Goal: Complete application form

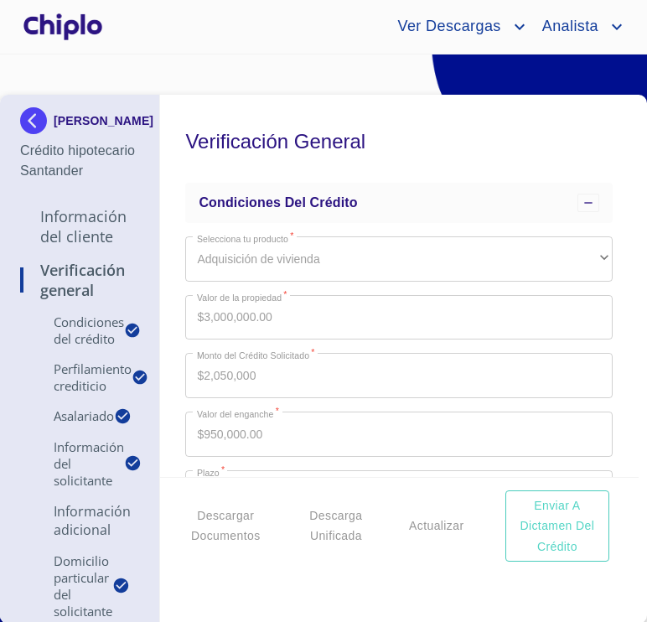
click at [613, 467] on div "Verificación General Condiciones del Crédito Selecciona tu producto   * Adquisi…" at bounding box center [399, 286] width 479 height 382
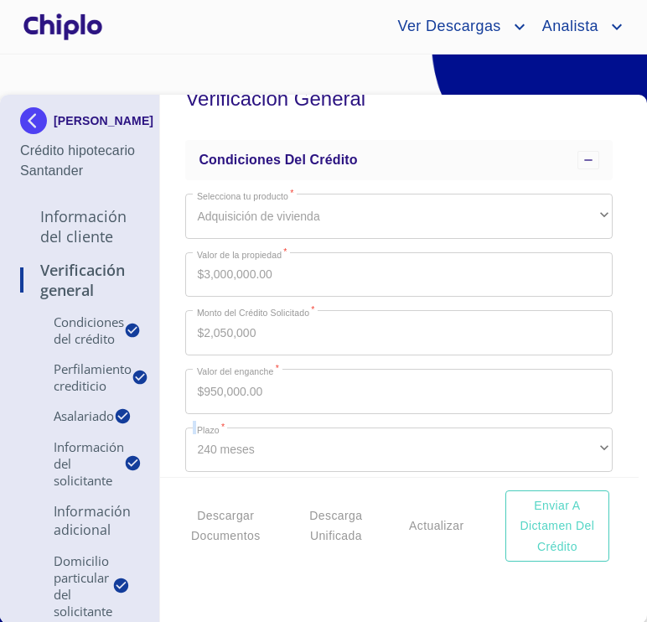
click at [613, 467] on div "Verificación General Condiciones del Crédito Selecciona tu producto   * Adquisi…" at bounding box center [399, 286] width 479 height 382
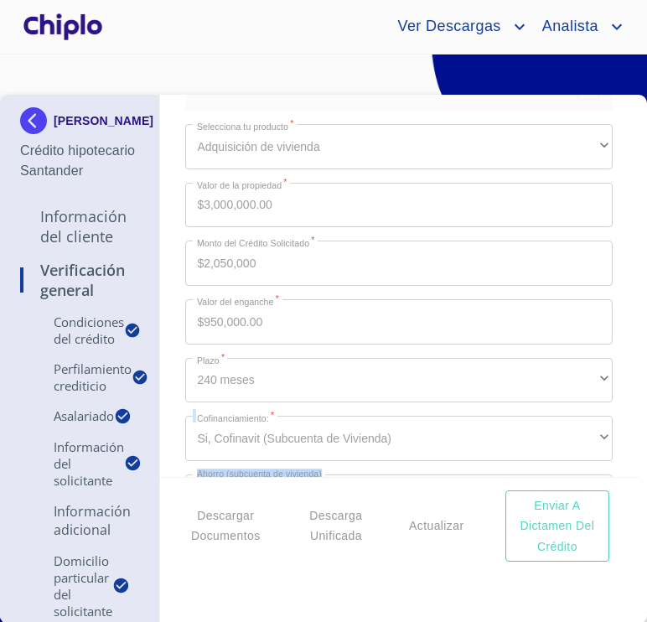
click at [613, 467] on div "Verificación General Condiciones del Crédito Selecciona tu producto   * Adquisi…" at bounding box center [399, 286] width 479 height 382
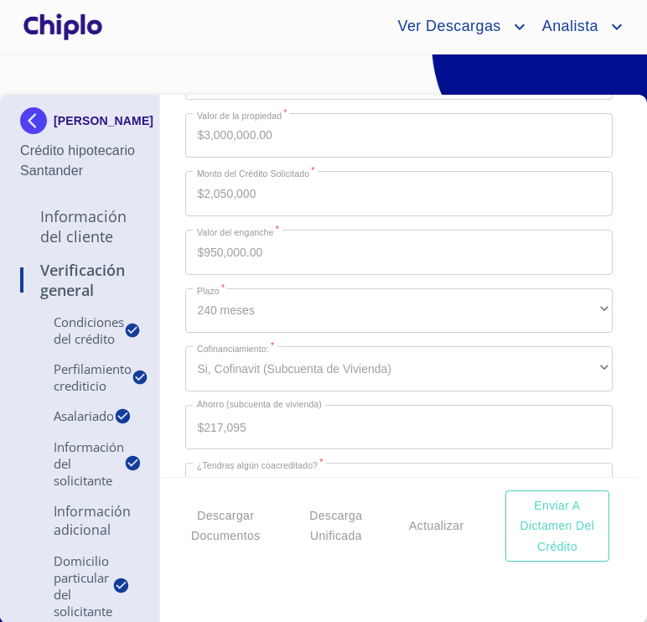
click at [613, 467] on div "Verificación General Condiciones del Crédito Selecciona tu producto   * Adquisi…" at bounding box center [399, 286] width 479 height 382
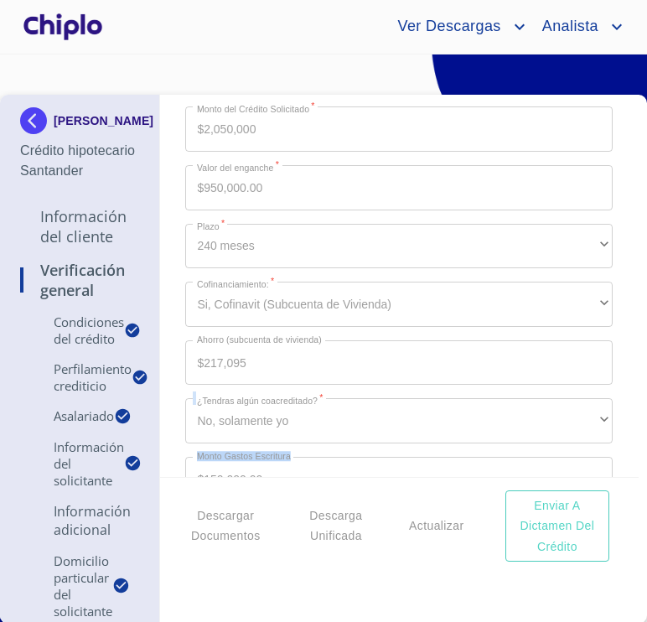
click at [613, 467] on div "Verificación General Condiciones del Crédito Selecciona tu producto   * Adquisi…" at bounding box center [399, 286] width 479 height 382
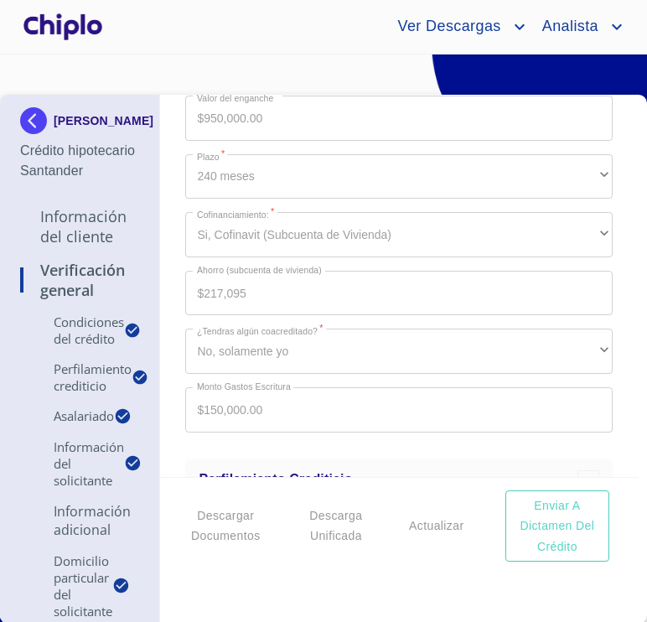
click at [613, 467] on div "Verificación General Condiciones del Crédito Selecciona tu producto   * Adquisi…" at bounding box center [399, 286] width 479 height 382
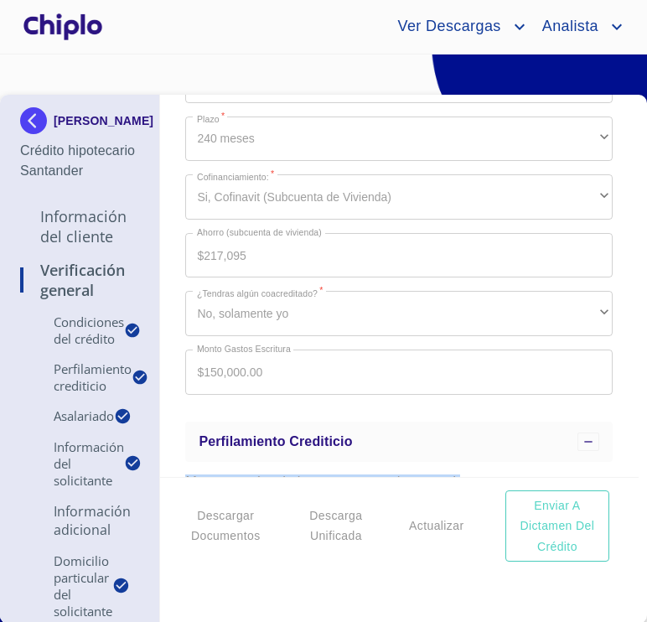
click at [613, 467] on div "Verificación General Condiciones del Crédito Selecciona tu producto   * Adquisi…" at bounding box center [399, 286] width 479 height 382
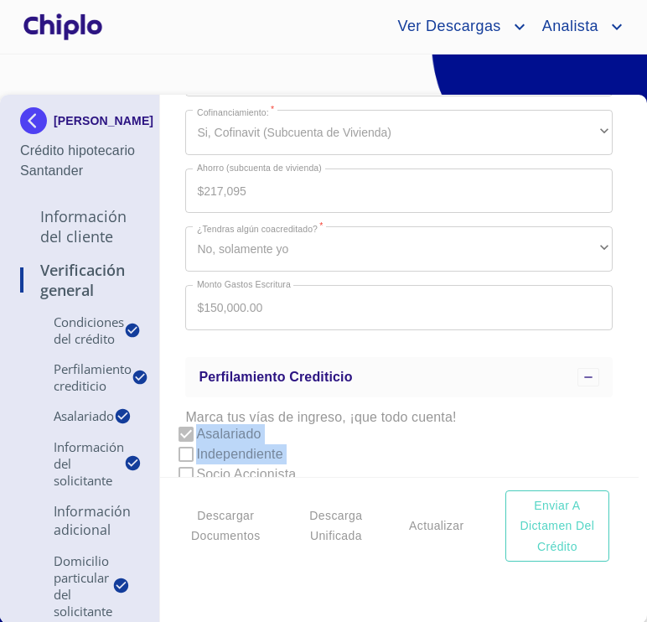
click at [613, 467] on div "Verificación General Condiciones del Crédito Selecciona tu producto   * Adquisi…" at bounding box center [399, 286] width 479 height 382
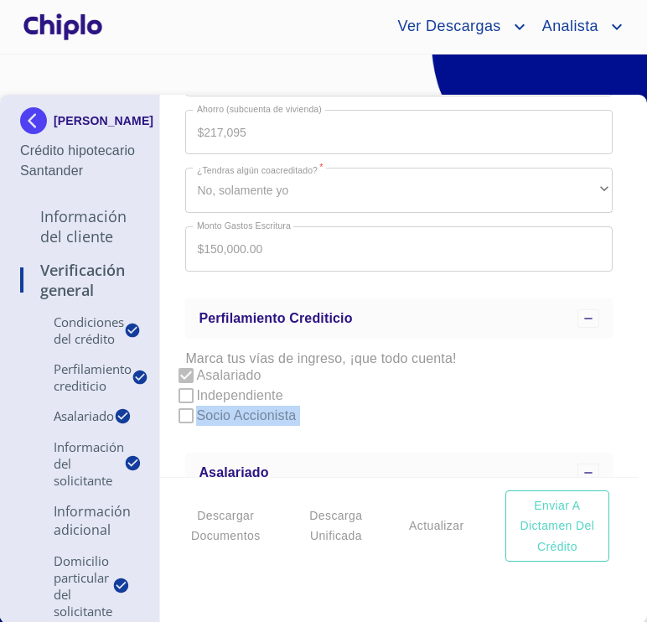
click at [613, 467] on div "Verificación General Condiciones del Crédito Selecciona tu producto   * Adquisi…" at bounding box center [399, 286] width 479 height 382
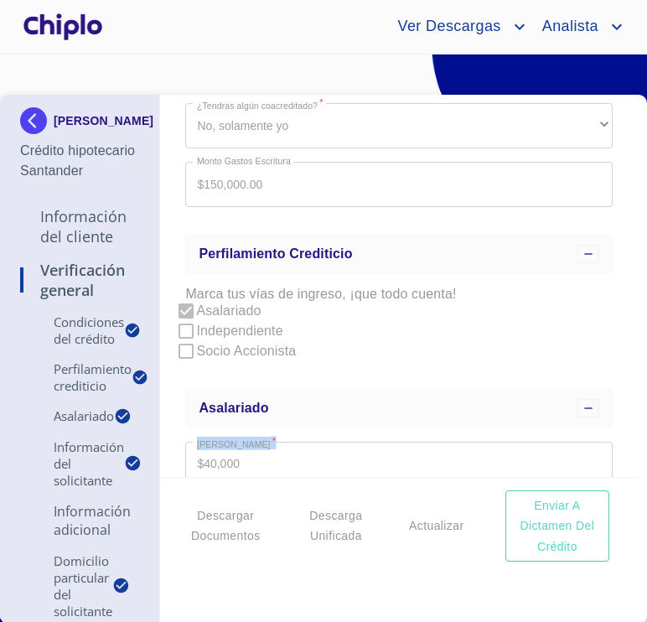
click at [613, 467] on div "Verificación General Condiciones del Crédito Selecciona tu producto   * Adquisi…" at bounding box center [399, 286] width 479 height 382
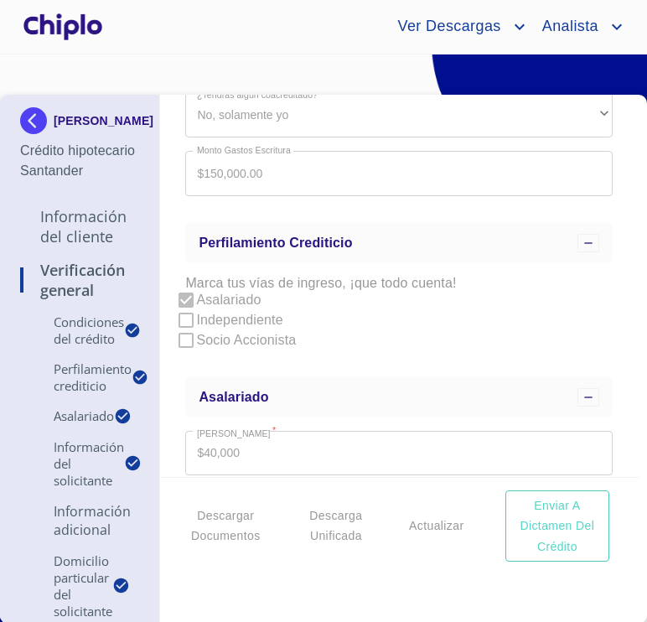
click at [613, 467] on div "Verificación General Condiciones del Crédito Selecciona tu producto   * Adquisi…" at bounding box center [399, 286] width 479 height 382
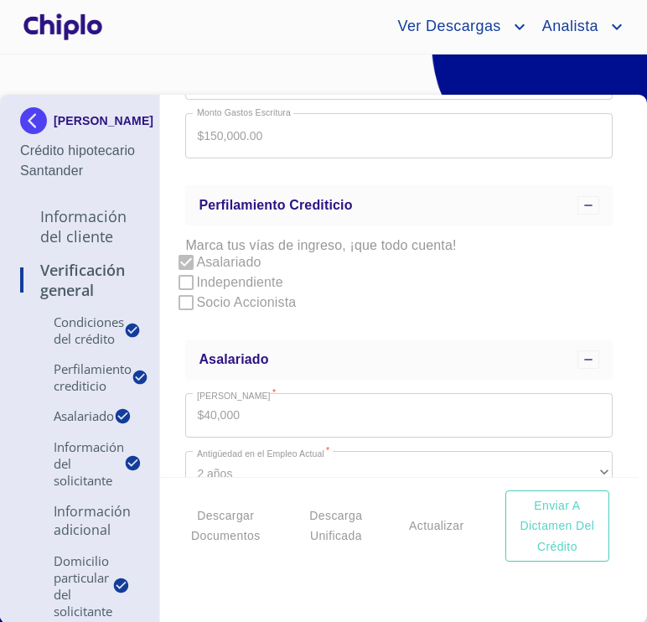
click at [613, 467] on div "Verificación General Condiciones del Crédito Selecciona tu producto   * Adquisi…" at bounding box center [399, 286] width 479 height 382
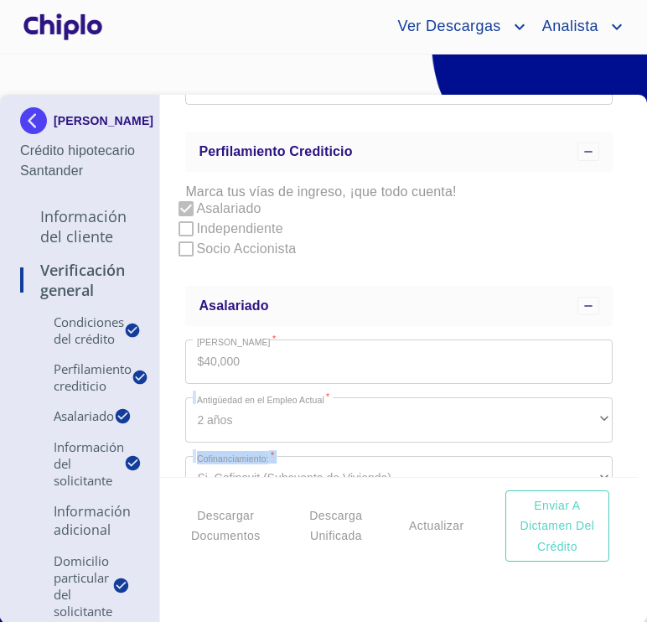
click at [613, 467] on div "Verificación General Condiciones del Crédito Selecciona tu producto   * Adquisi…" at bounding box center [399, 286] width 479 height 382
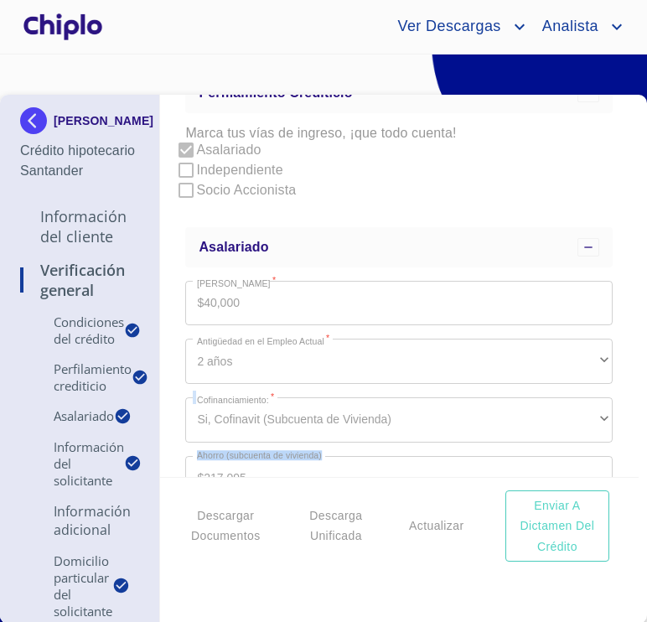
click at [613, 467] on div "Verificación General Condiciones del Crédito Selecciona tu producto   * Adquisi…" at bounding box center [399, 286] width 479 height 382
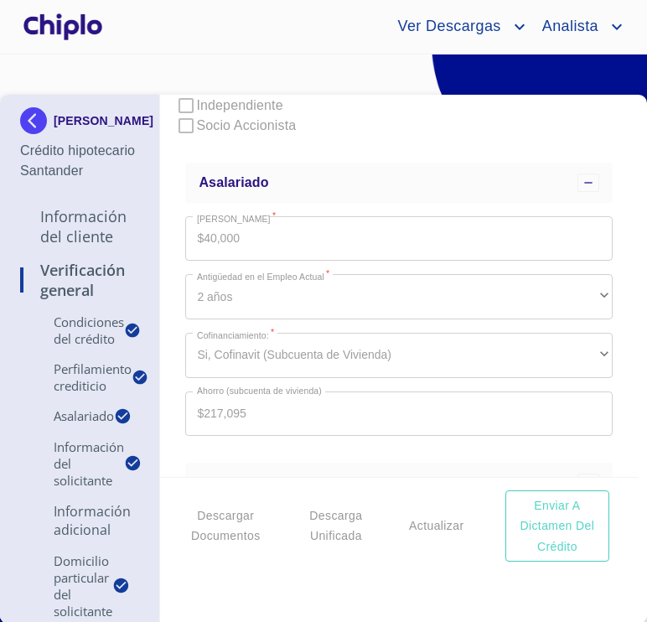
click at [613, 467] on div "Verificación General Condiciones del Crédito Selecciona tu producto   * Adquisi…" at bounding box center [399, 286] width 479 height 382
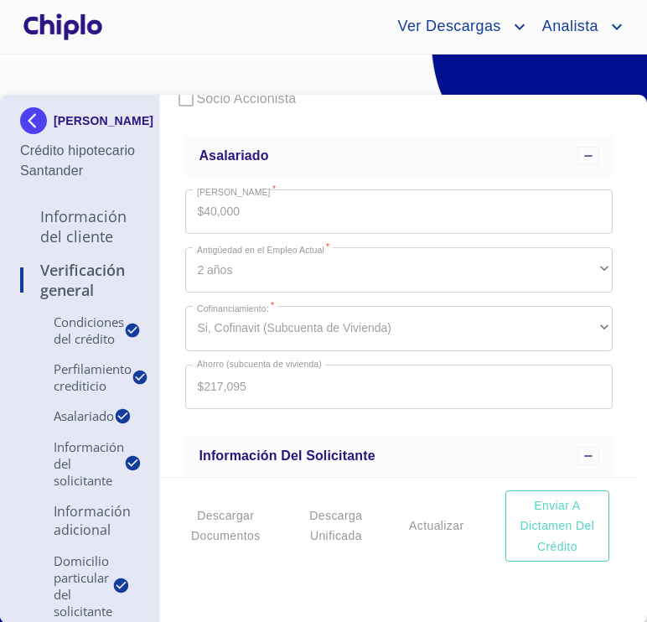
click at [613, 467] on div "Verificación General Condiciones del Crédito Selecciona tu producto   * Adquisi…" at bounding box center [399, 286] width 479 height 382
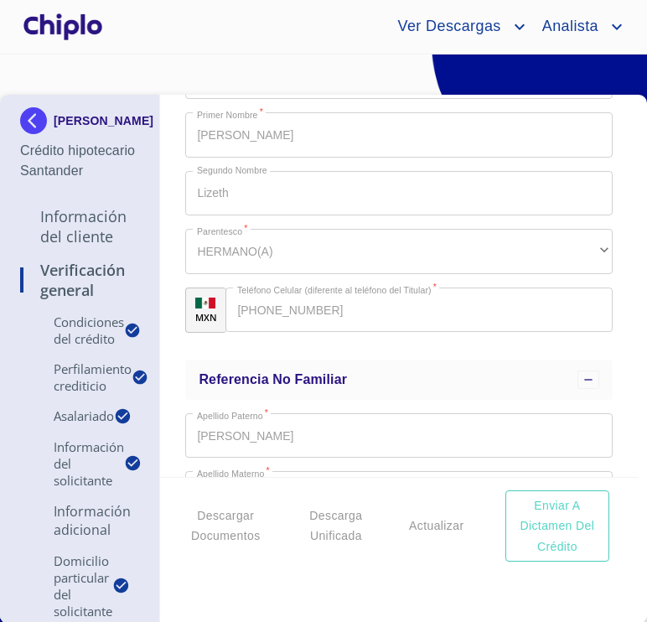
click at [613, 467] on div "Verificación General Condiciones del Crédito Selecciona tu producto   * Adquisi…" at bounding box center [399, 286] width 479 height 382
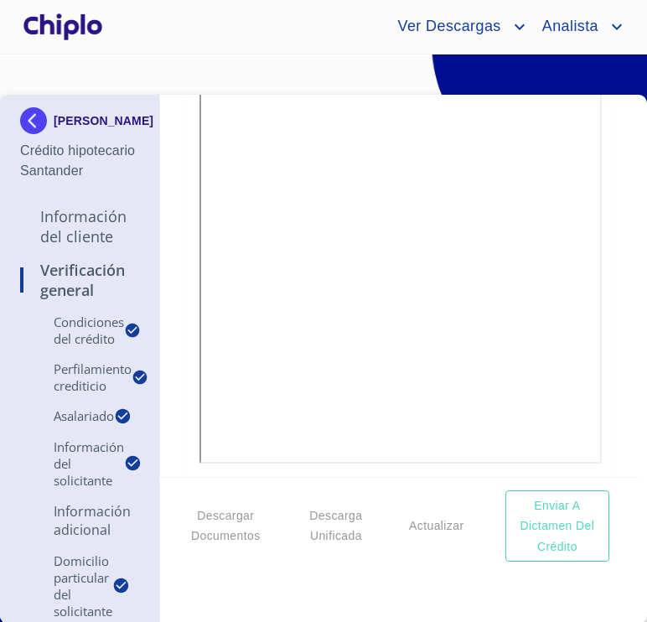
scroll to position [7551, 0]
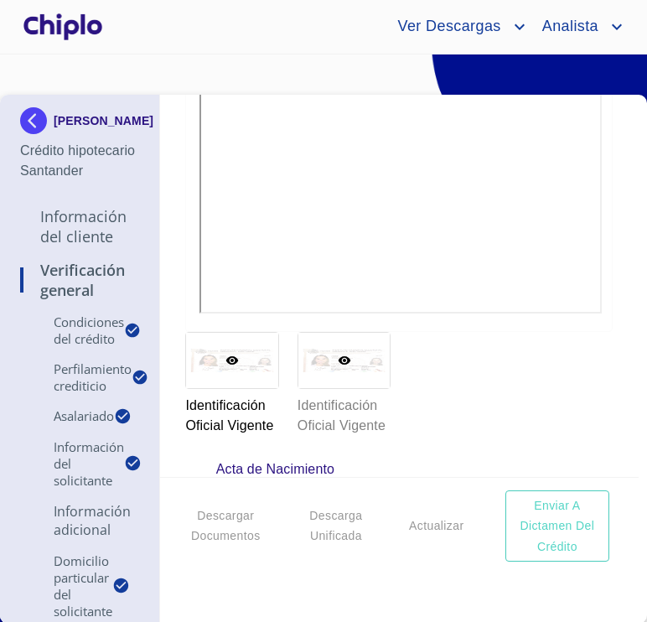
click at [338, 363] on icon at bounding box center [344, 360] width 13 height 13
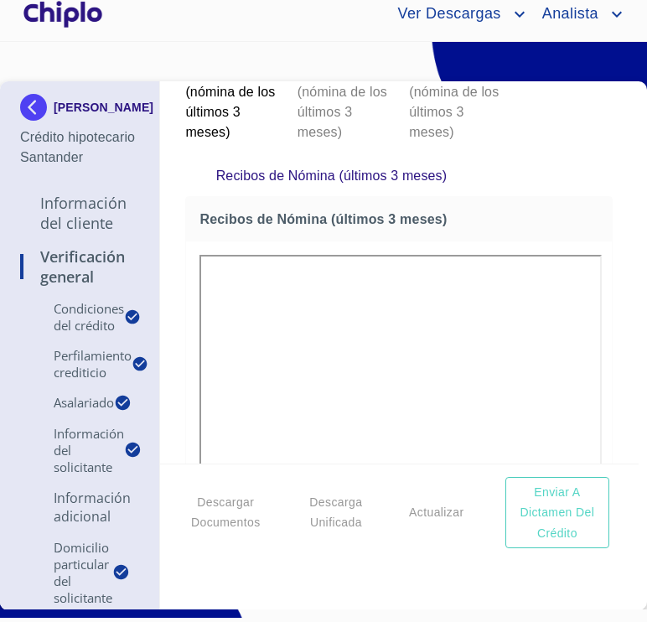
scroll to position [10575, 0]
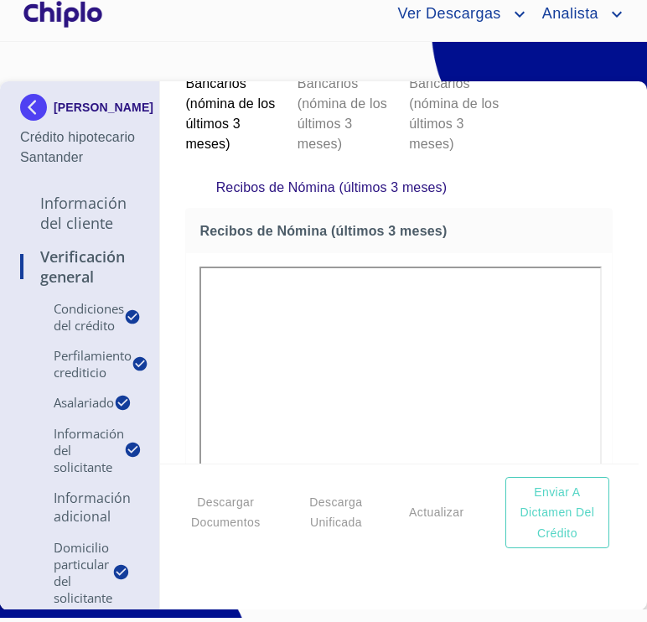
click at [626, 459] on div "[PERSON_NAME] Crédito hipotecario Santander Información del Cliente Verificació…" at bounding box center [323, 345] width 647 height 529
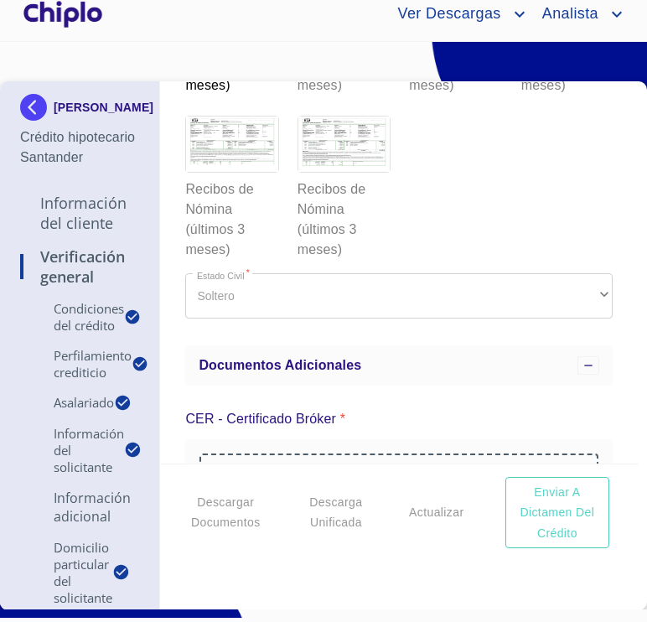
scroll to position [11387, 0]
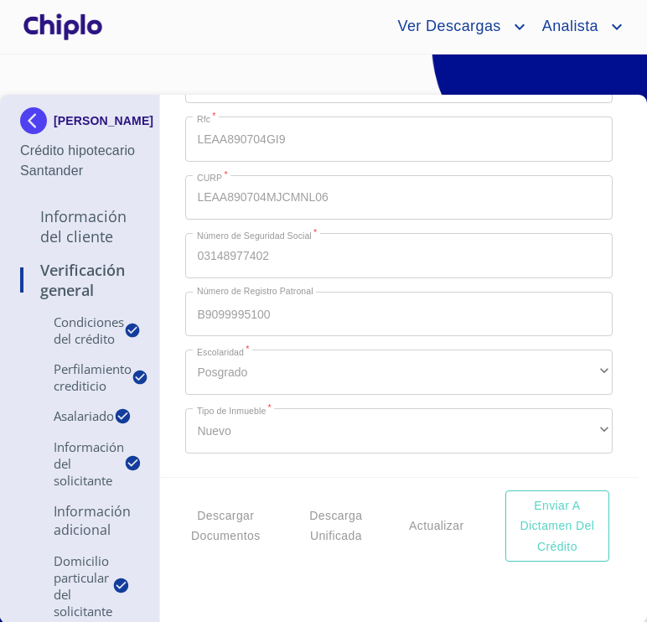
scroll to position [2066, 0]
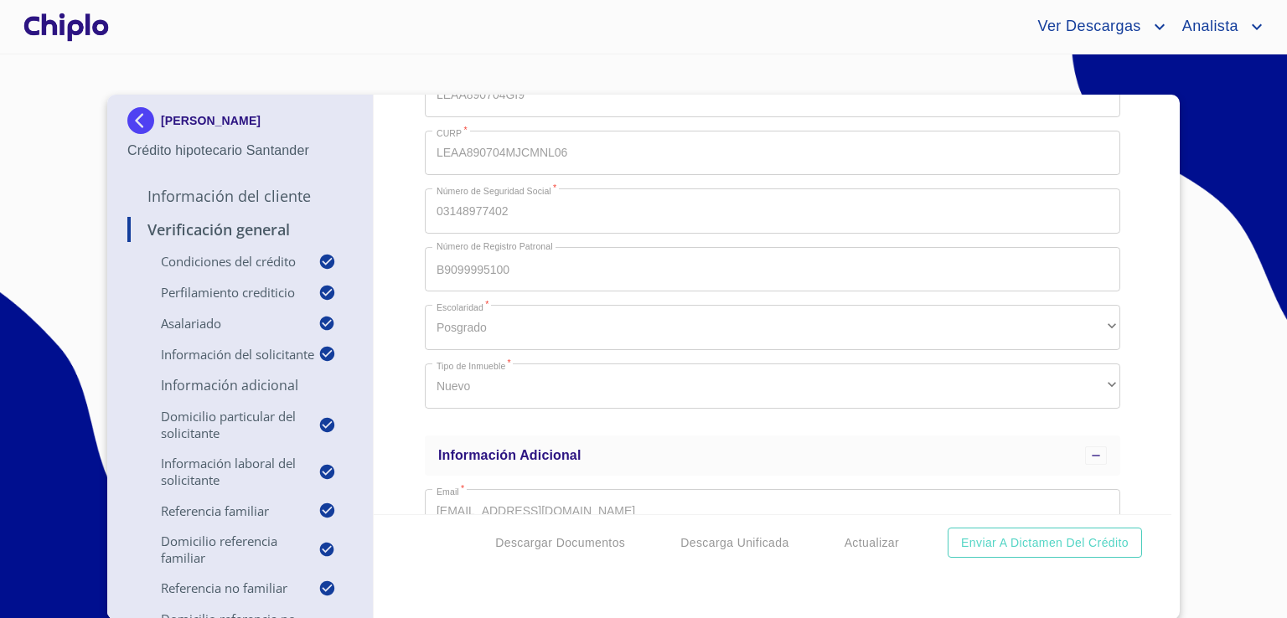
scroll to position [2122, 0]
